Goal: Information Seeking & Learning: Learn about a topic

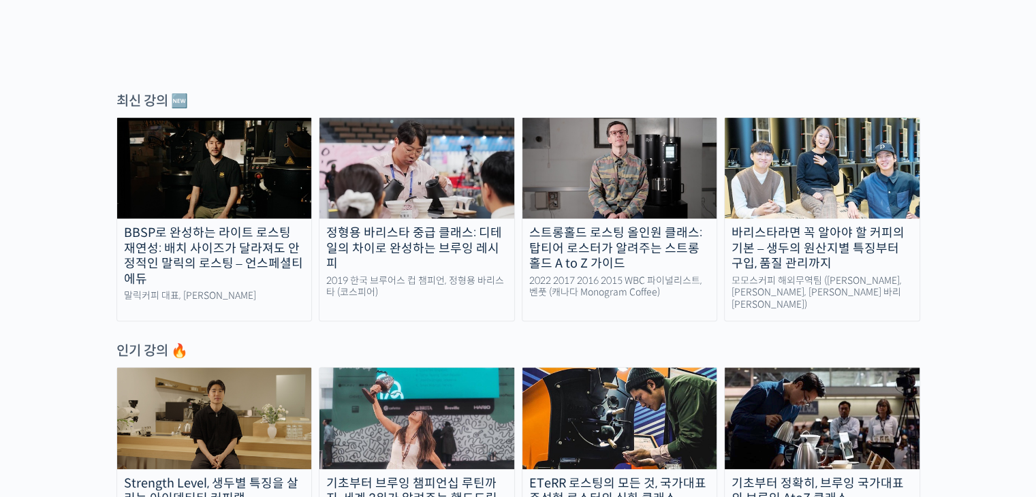
click at [789, 379] on img at bounding box center [821, 418] width 195 height 101
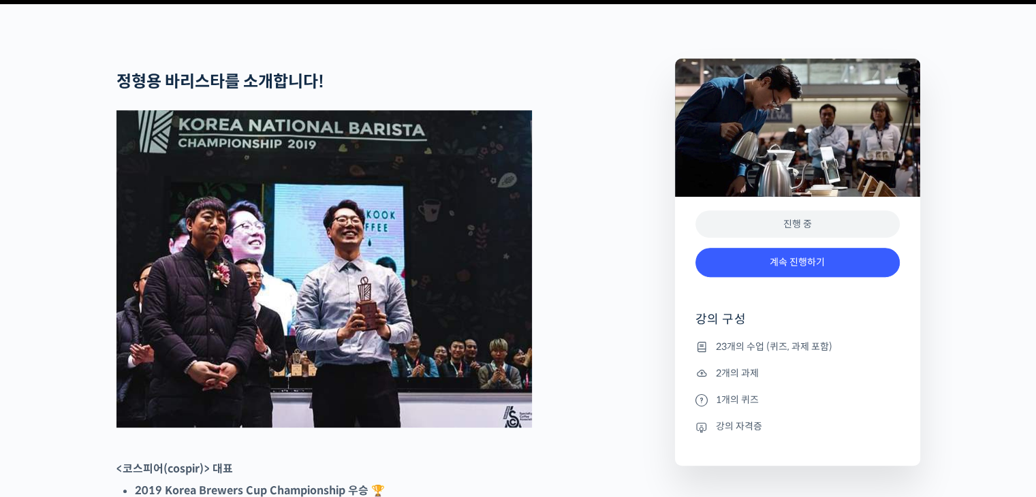
scroll to position [545, 0]
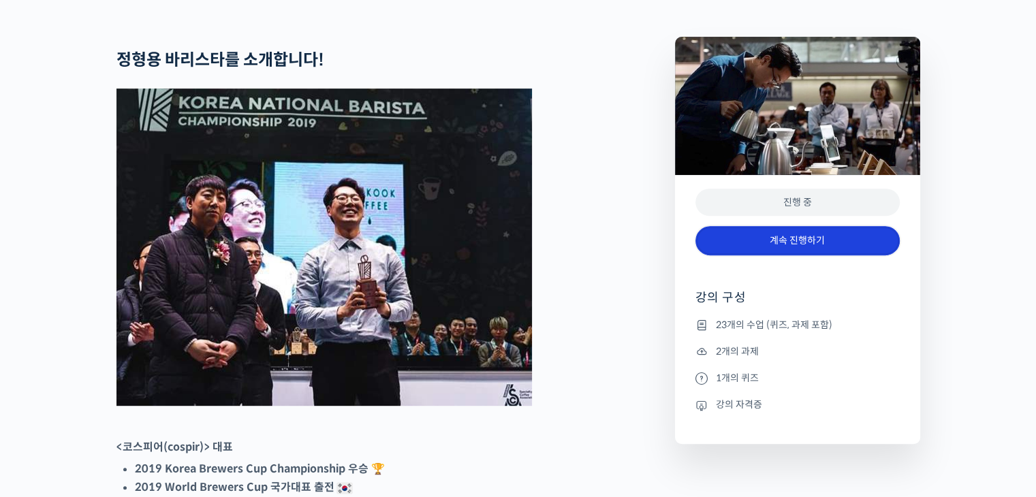
click at [806, 255] on link "계속 진행하기" at bounding box center [797, 240] width 204 height 29
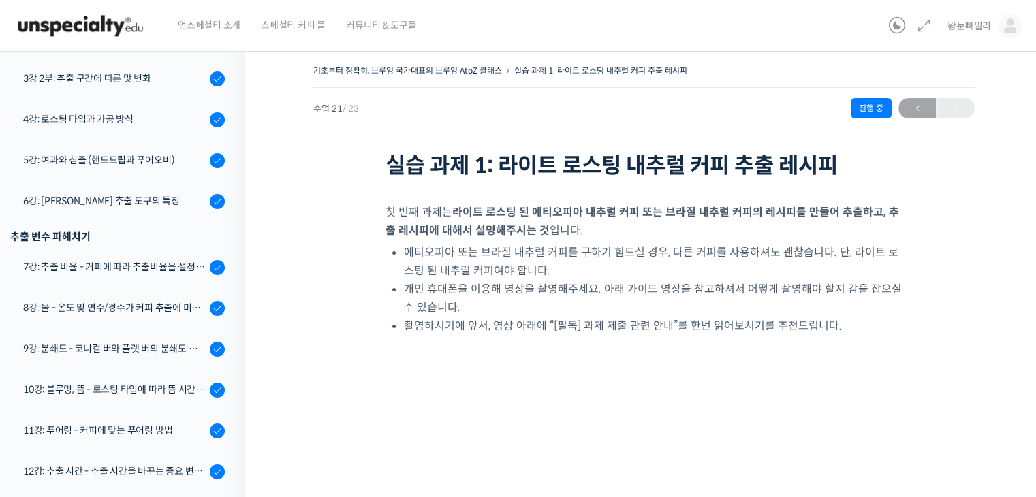
scroll to position [245, 0]
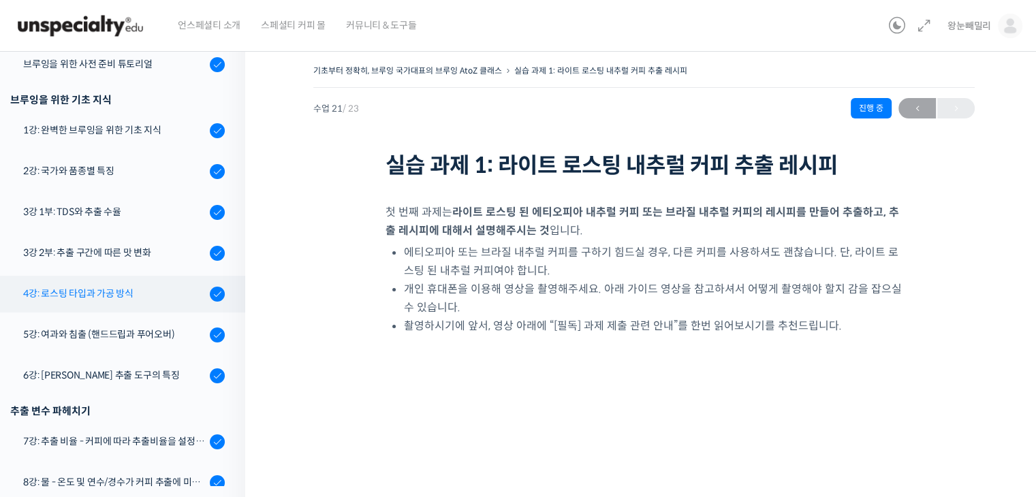
click at [98, 298] on div "4강: 로스팅 타입과 가공 방식" at bounding box center [114, 293] width 182 height 15
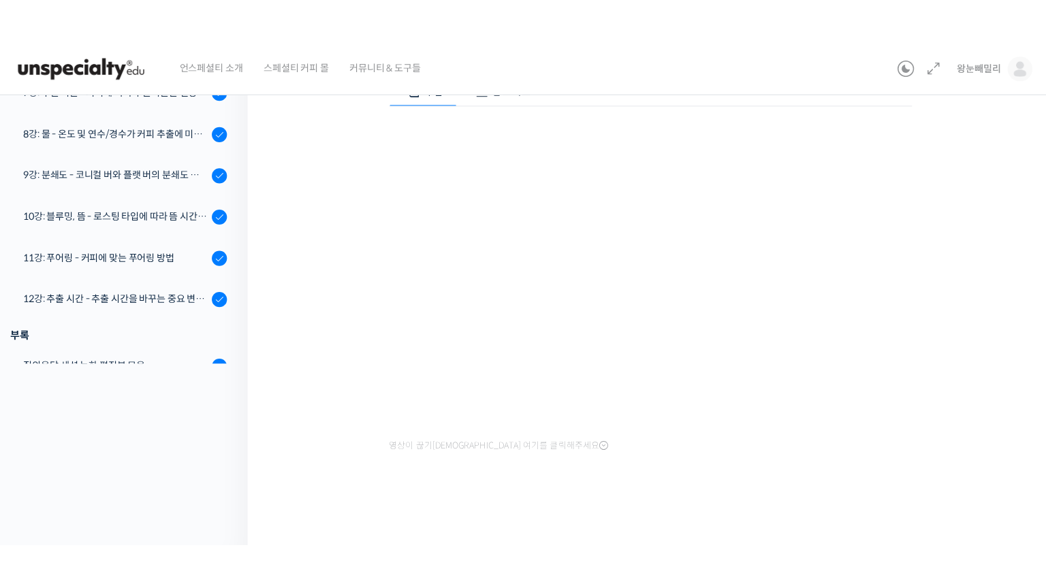
scroll to position [78, 0]
